Goal: Find specific page/section: Find specific page/section

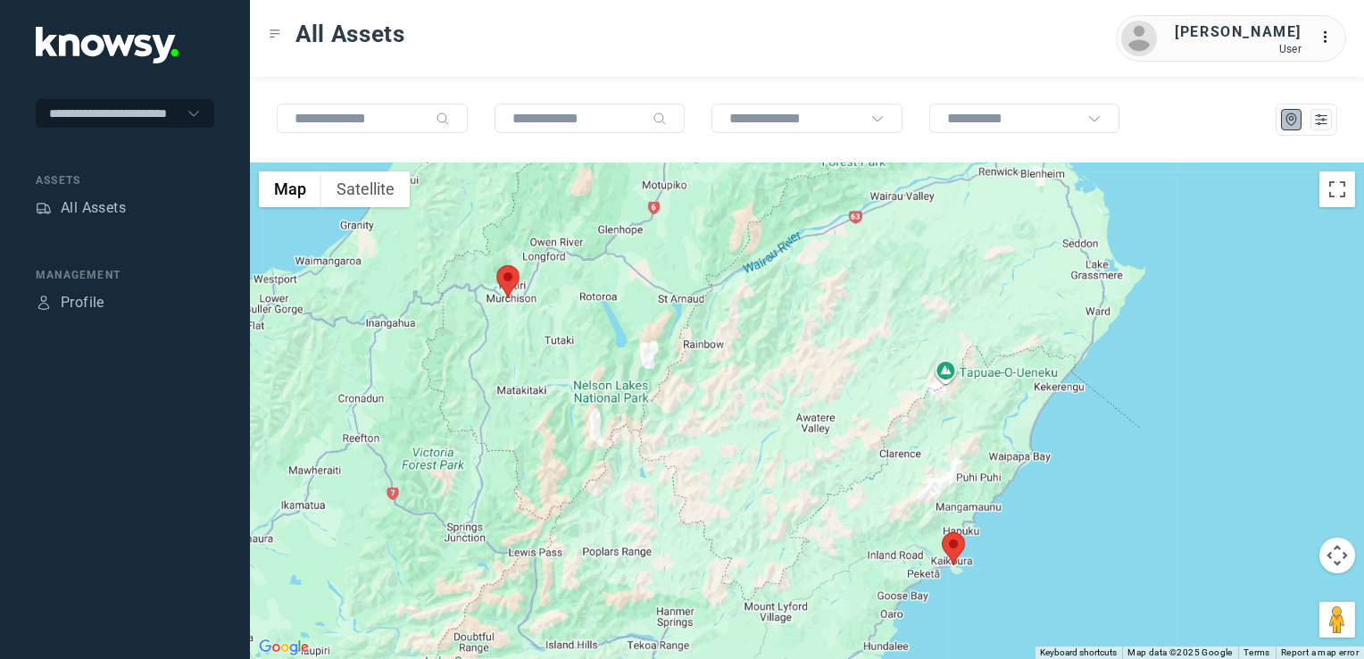
click at [515, 284] on img at bounding box center [507, 281] width 23 height 33
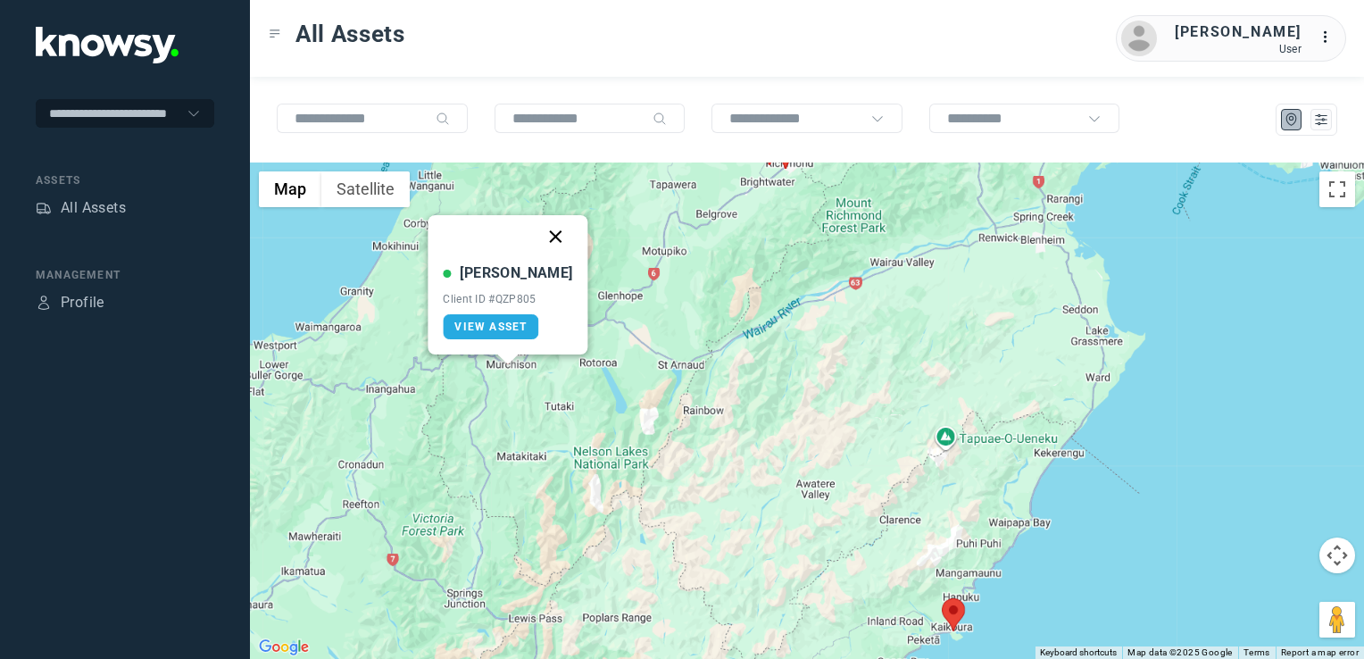
click at [541, 235] on button "Close" at bounding box center [556, 236] width 43 height 43
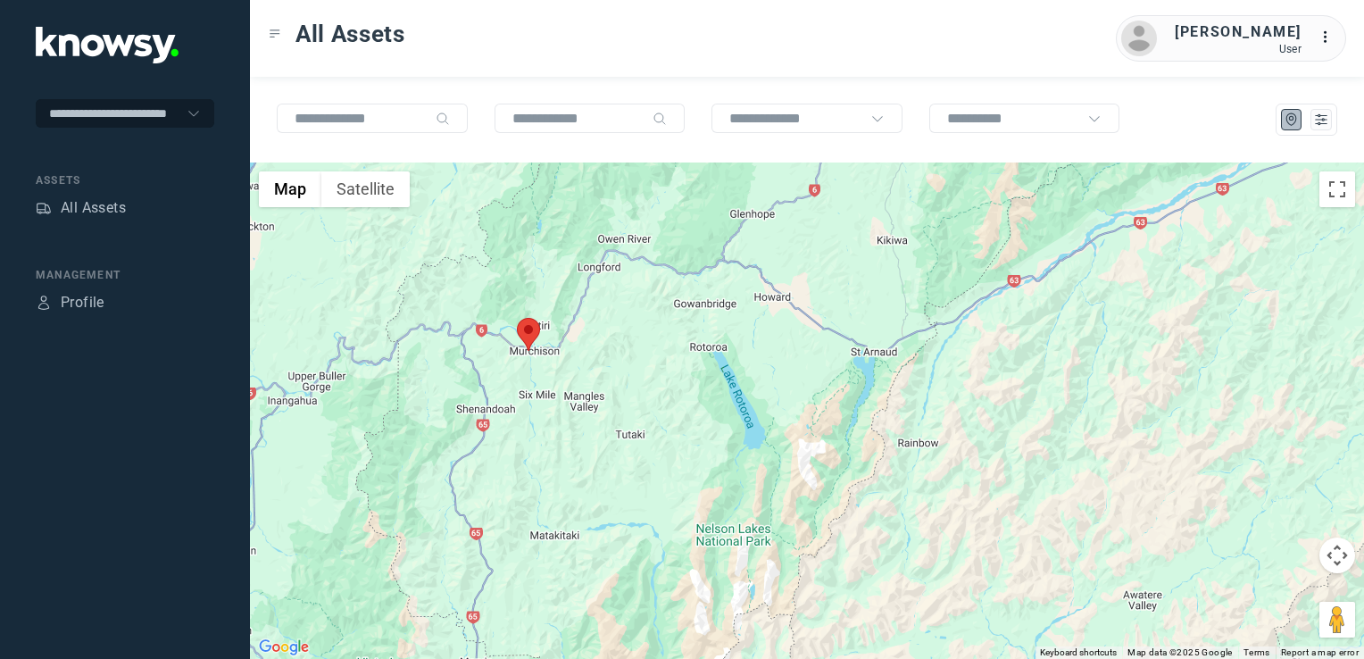
click at [525, 335] on img at bounding box center [528, 334] width 23 height 33
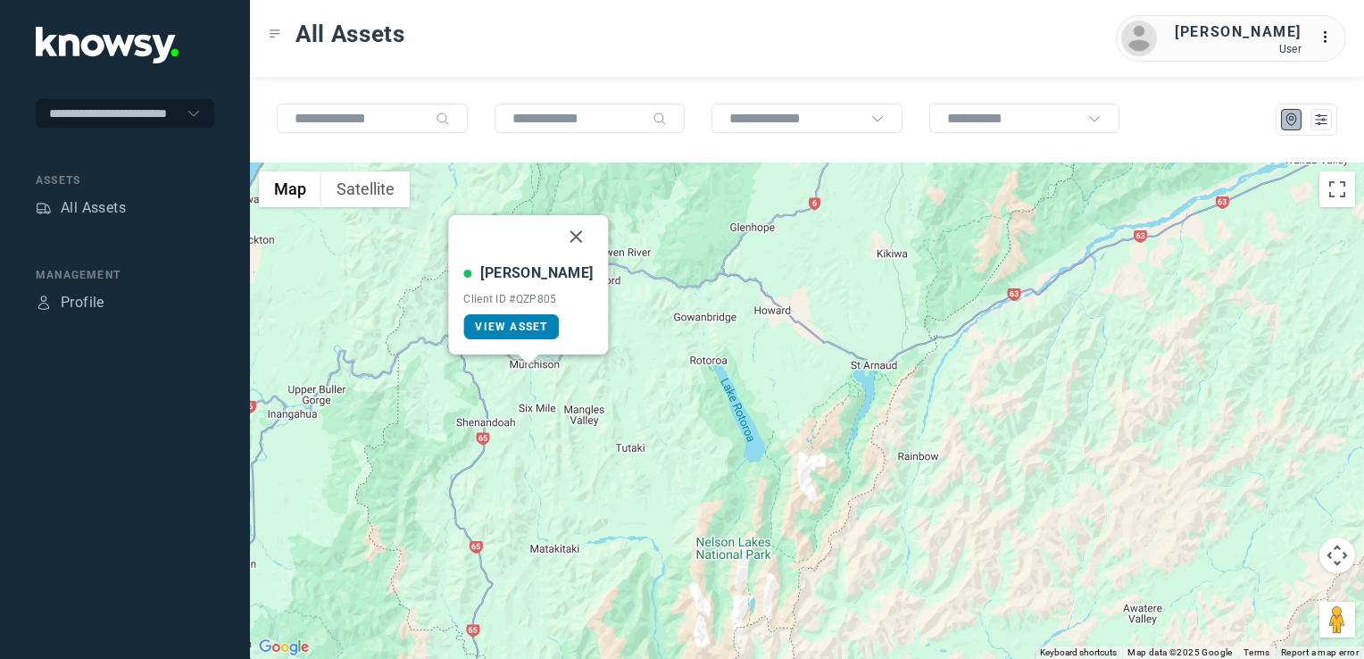
click at [525, 324] on span "View Asset" at bounding box center [511, 327] width 72 height 13
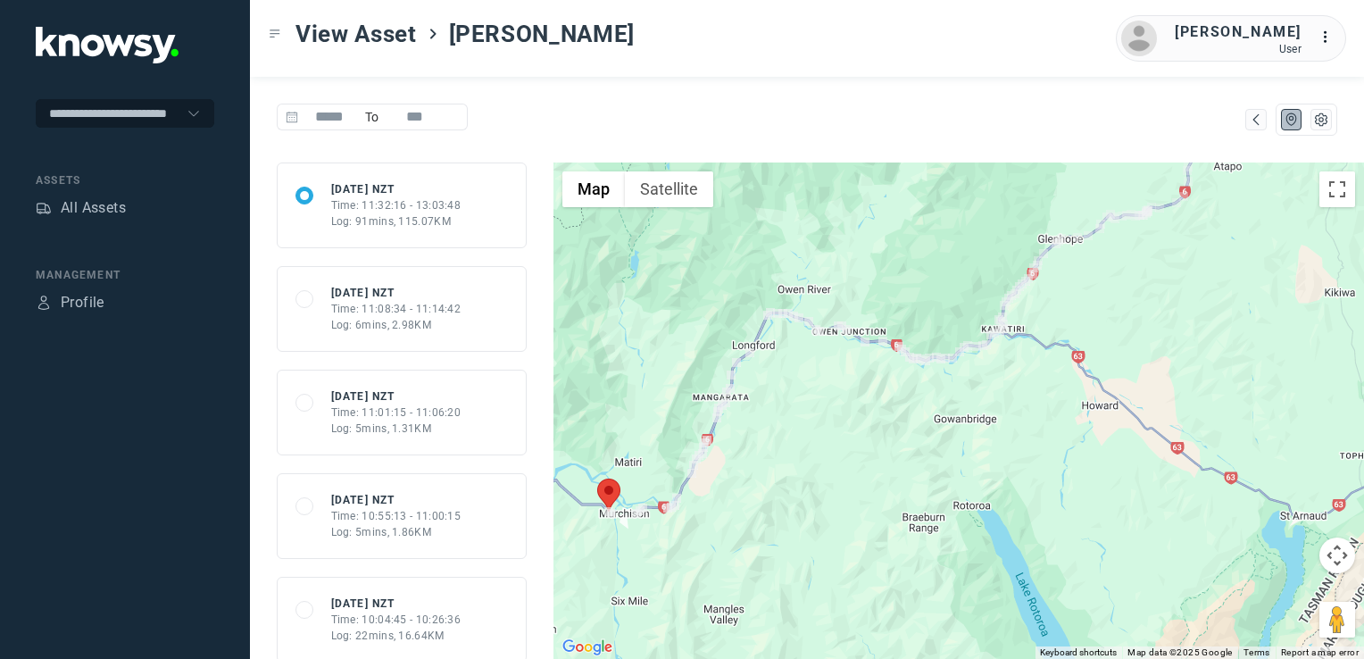
drag, startPoint x: 682, startPoint y: 559, endPoint x: 877, endPoint y: 557, distance: 194.7
click at [877, 557] on div at bounding box center [959, 411] width 811 height 496
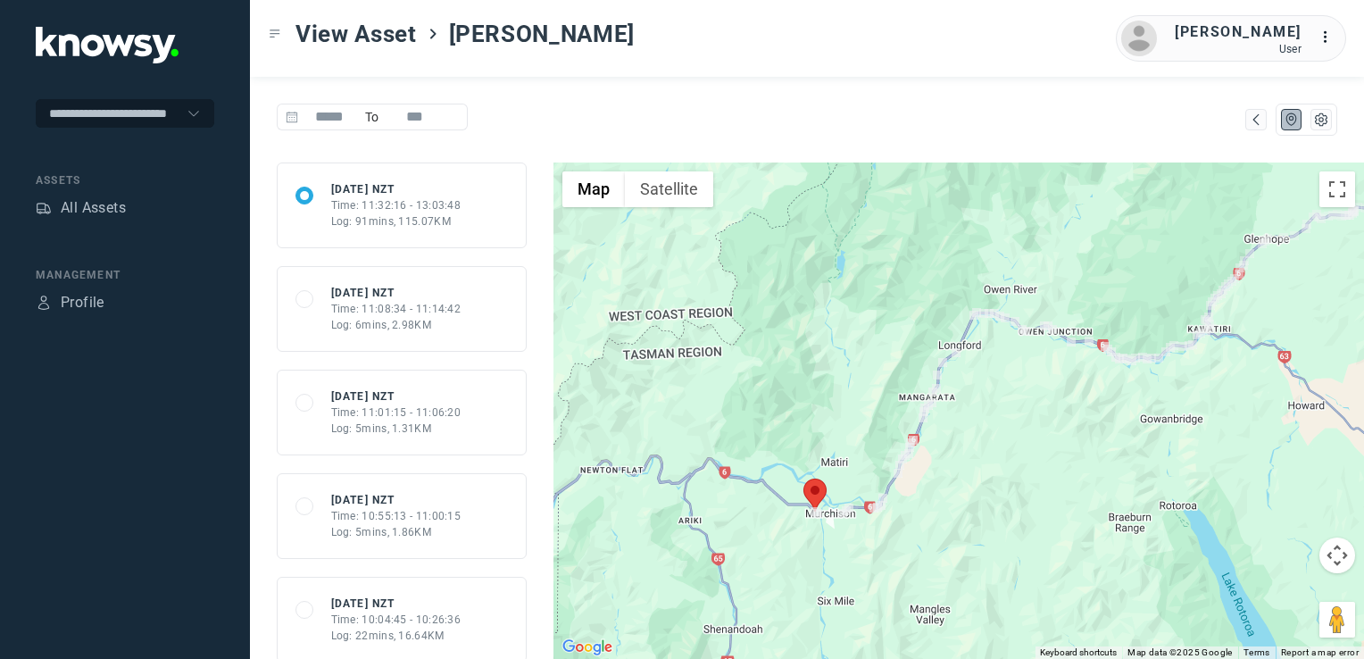
drag, startPoint x: 900, startPoint y: 526, endPoint x: 873, endPoint y: 537, distance: 28.9
click at [879, 535] on div at bounding box center [959, 411] width 811 height 496
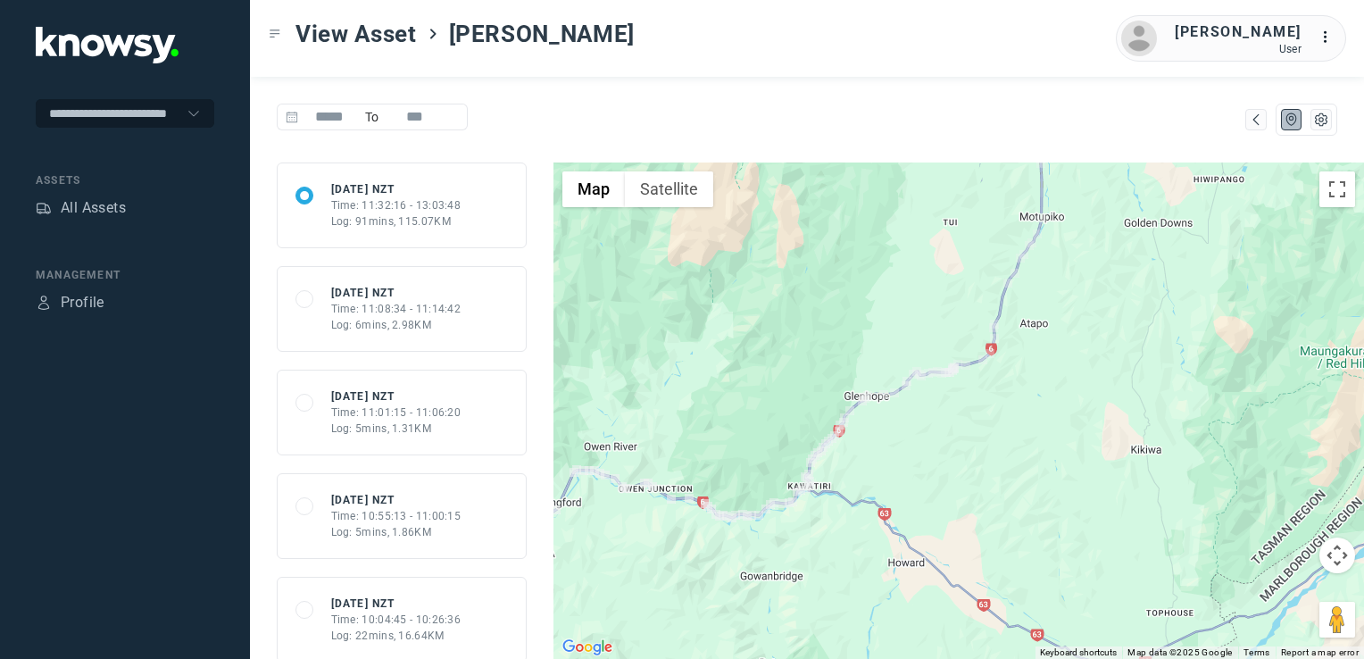
click at [1017, 530] on div at bounding box center [959, 411] width 811 height 496
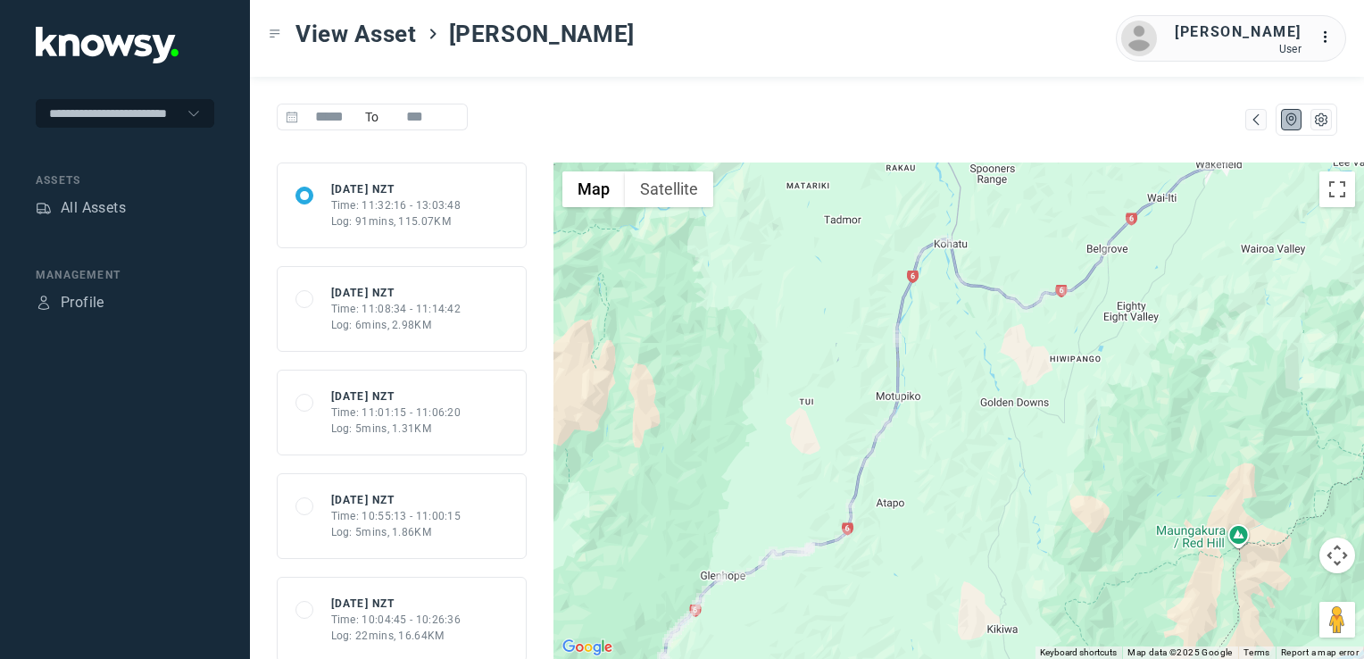
click at [917, 602] on div at bounding box center [959, 411] width 811 height 496
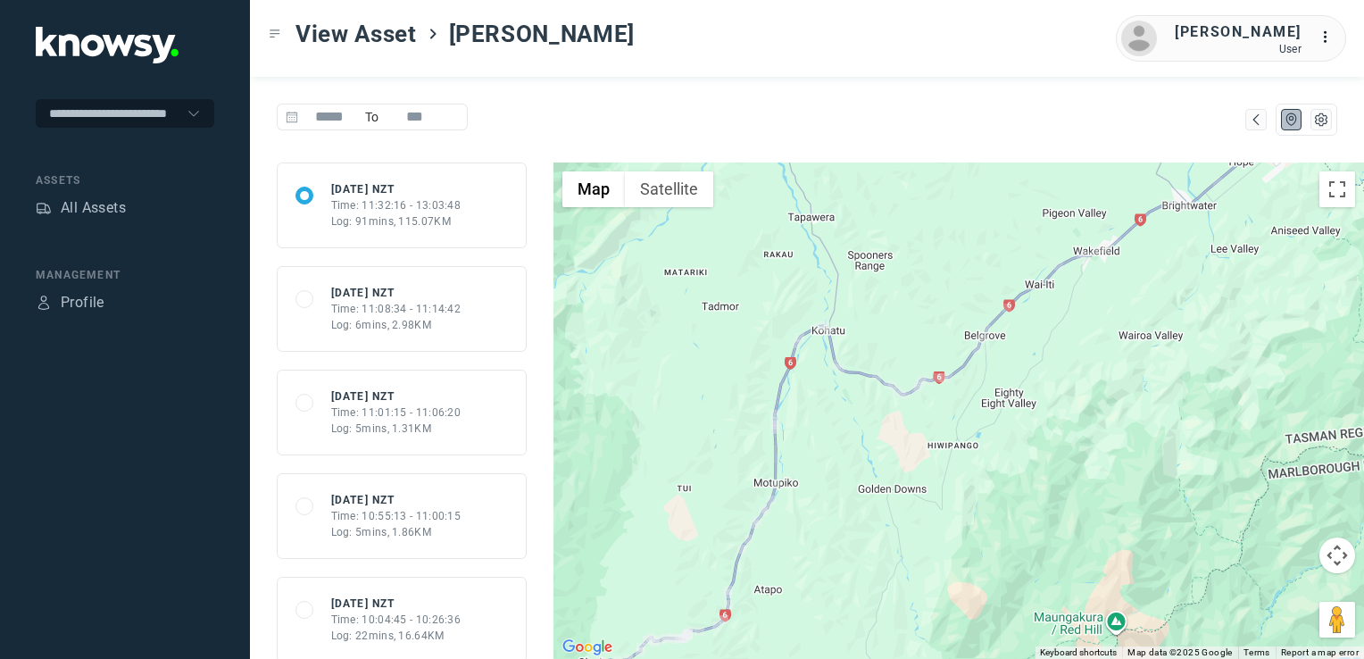
click at [977, 511] on div at bounding box center [959, 411] width 811 height 496
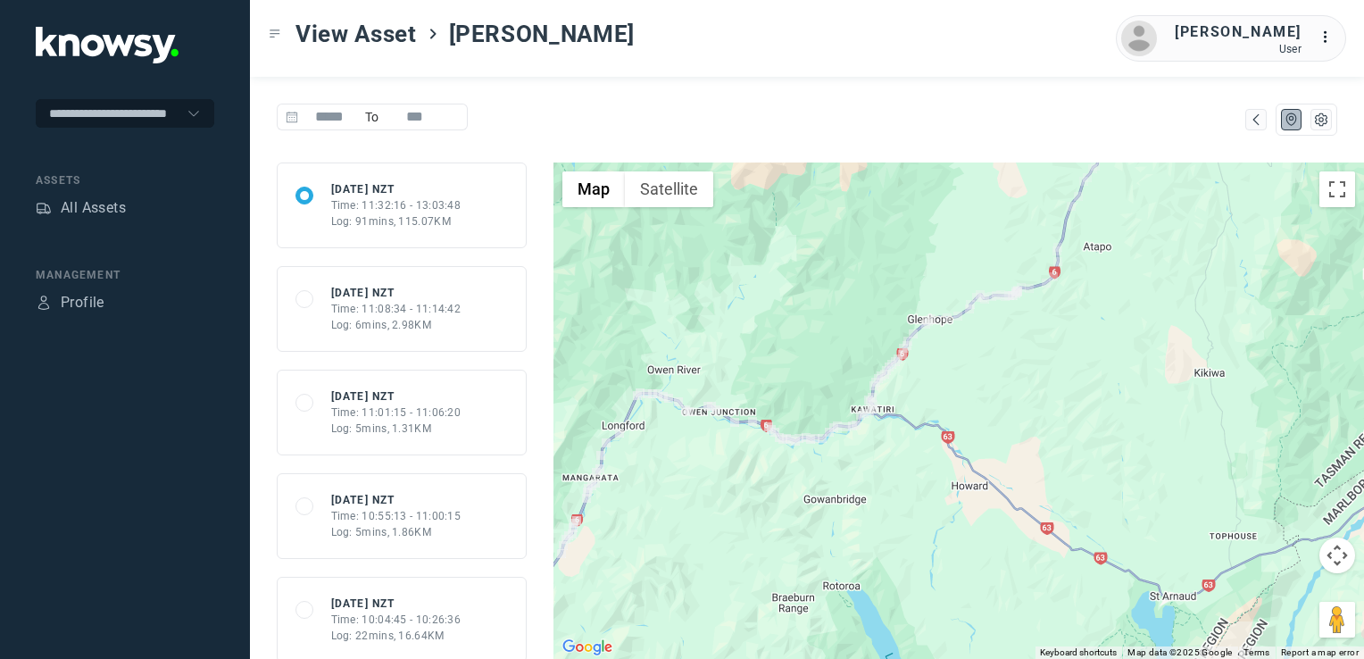
drag, startPoint x: 854, startPoint y: 533, endPoint x: 911, endPoint y: 511, distance: 61.4
click at [891, 512] on div at bounding box center [959, 411] width 811 height 496
